Goal: Information Seeking & Learning: Learn about a topic

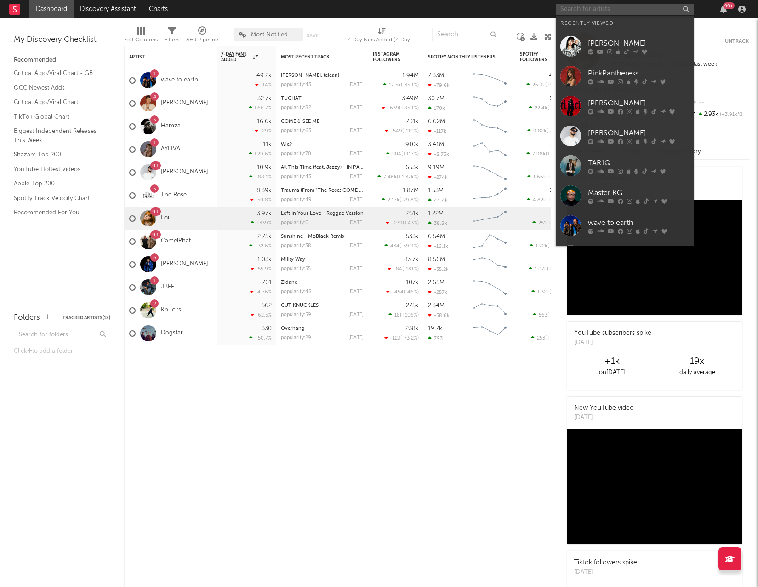
click at [605, 7] on input "text" at bounding box center [625, 9] width 138 height 11
click at [576, 132] on div at bounding box center [570, 136] width 21 height 21
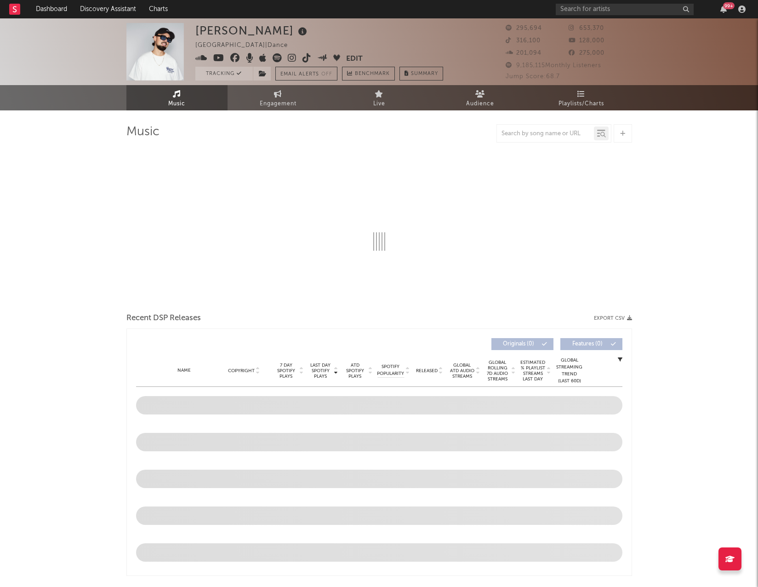
select select "6m"
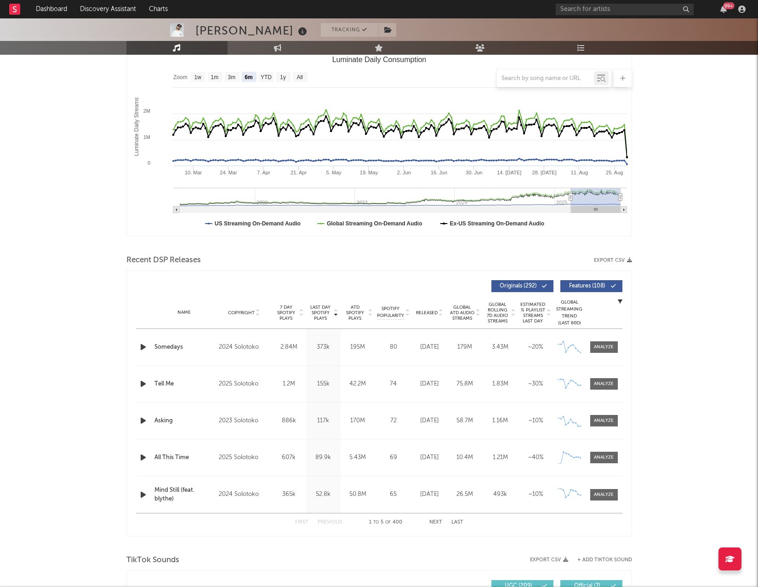
scroll to position [143, 0]
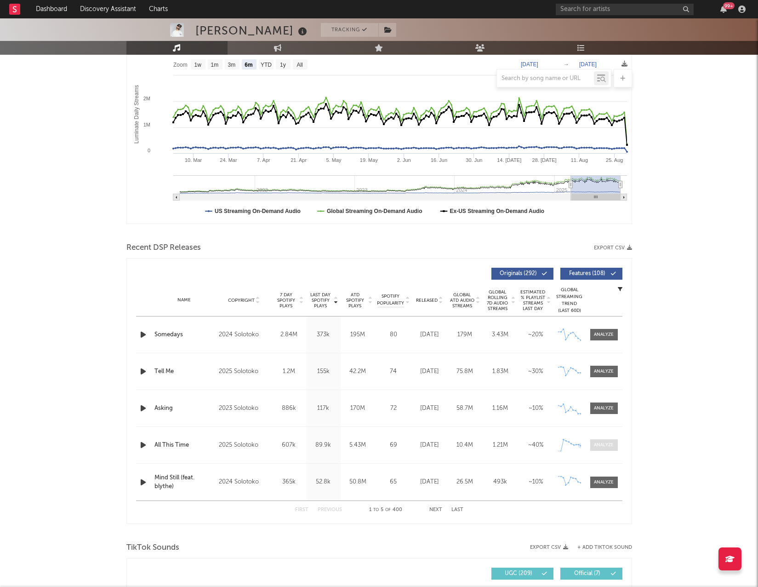
click at [614, 445] on span at bounding box center [604, 444] width 28 height 11
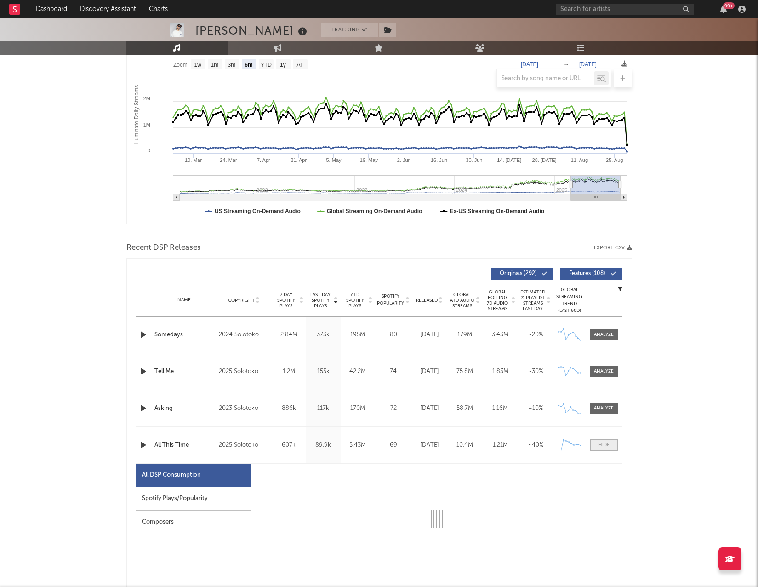
select select "1w"
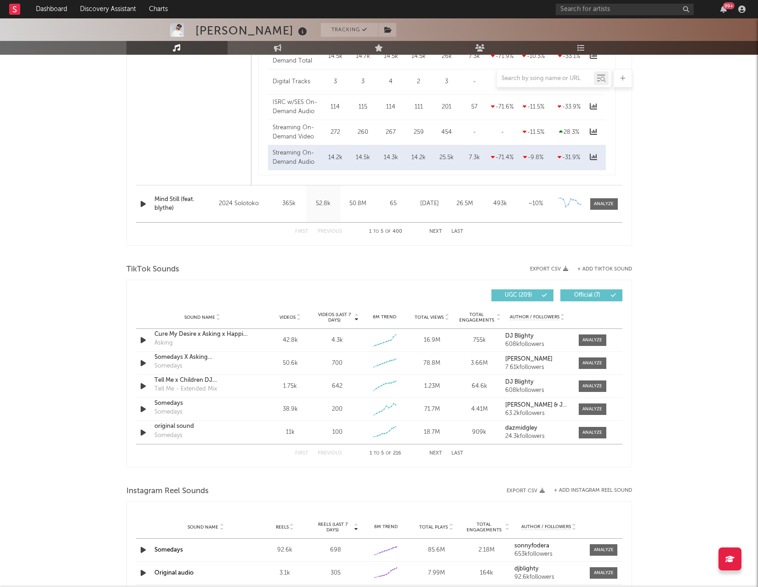
scroll to position [882, 0]
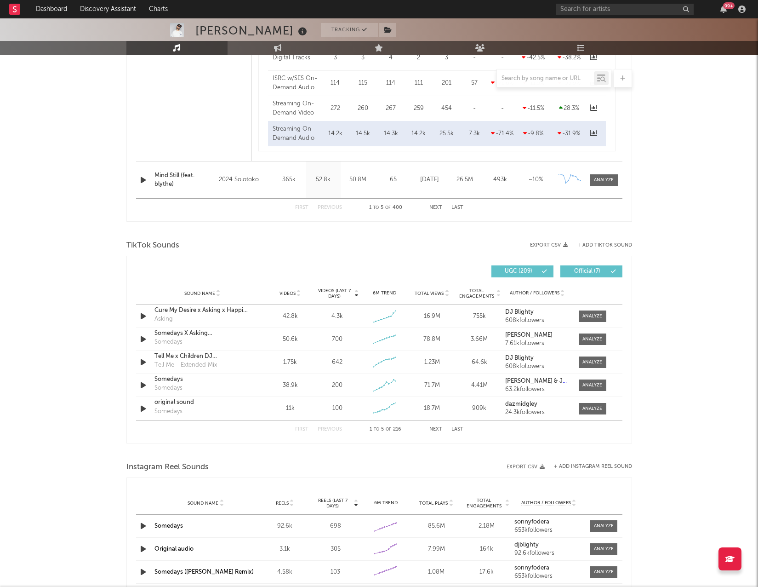
click at [435, 429] on button "Next" at bounding box center [435, 429] width 13 height 5
click at [593, 316] on div at bounding box center [593, 316] width 20 height 7
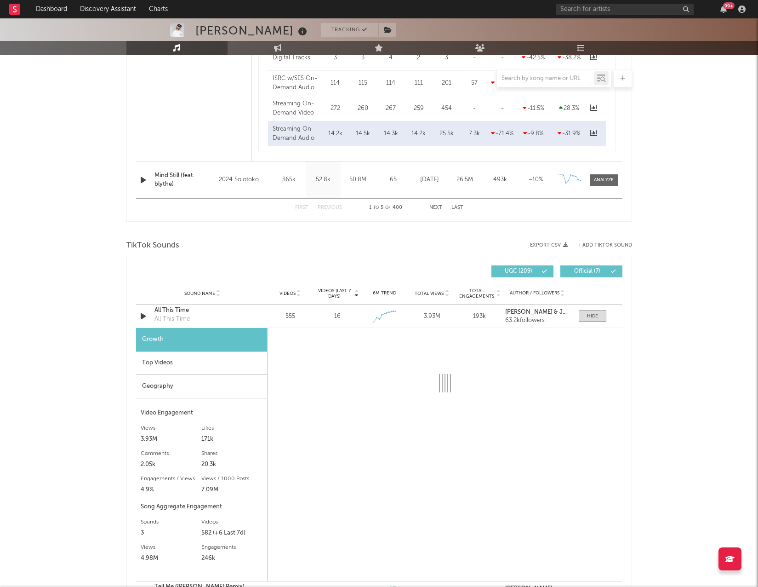
select select "1w"
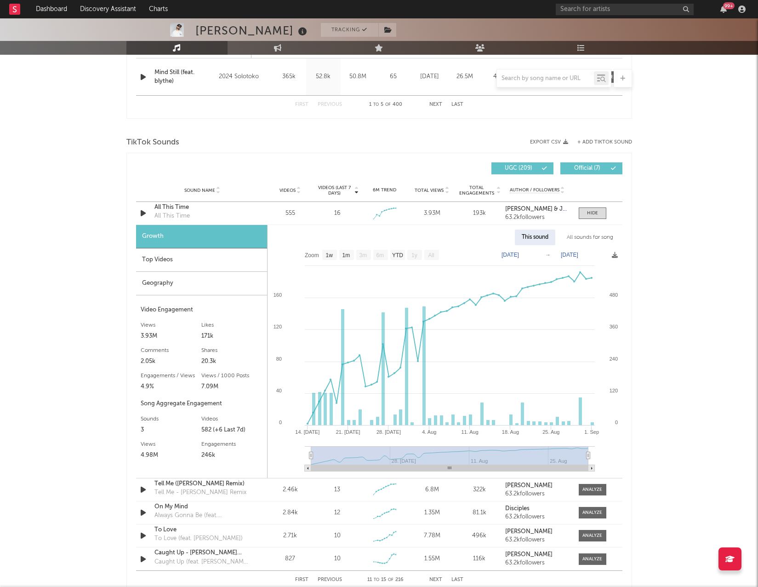
scroll to position [983, 0]
